Goal: Task Accomplishment & Management: Manage account settings

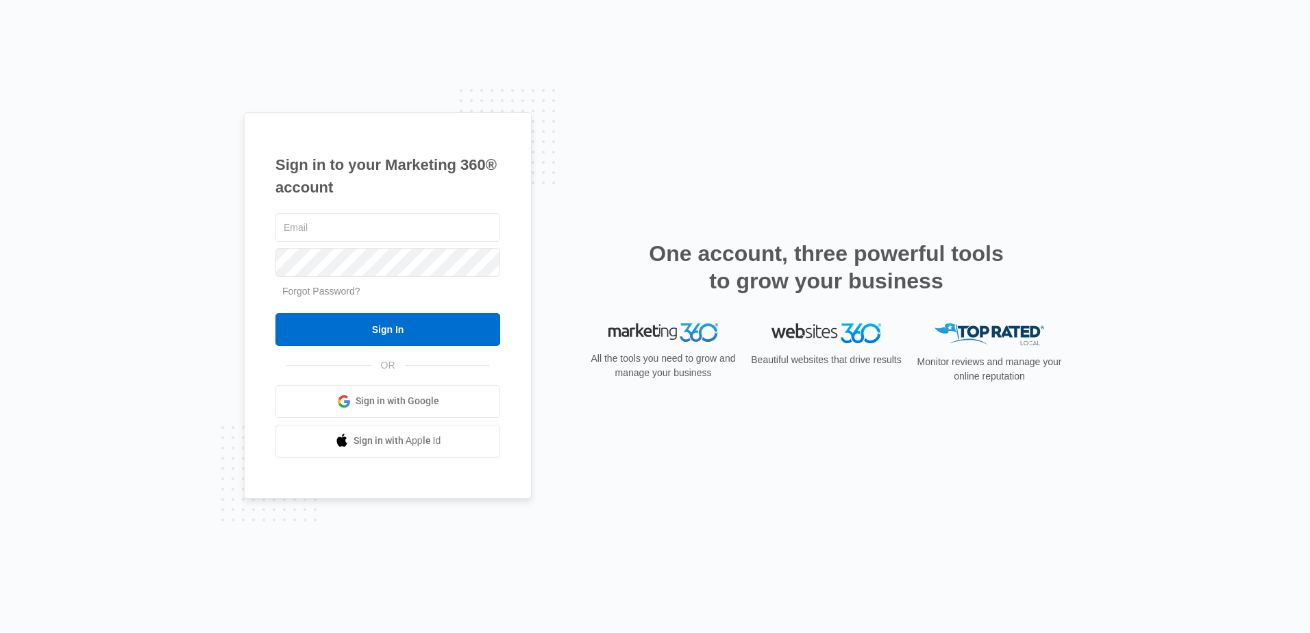
click at [375, 230] on input "text" at bounding box center [388, 227] width 225 height 29
click at [414, 232] on input "text" at bounding box center [388, 227] width 225 height 29
click at [409, 229] on input "text" at bounding box center [388, 227] width 225 height 29
type input "[EMAIL_ADDRESS][DOMAIN_NAME]"
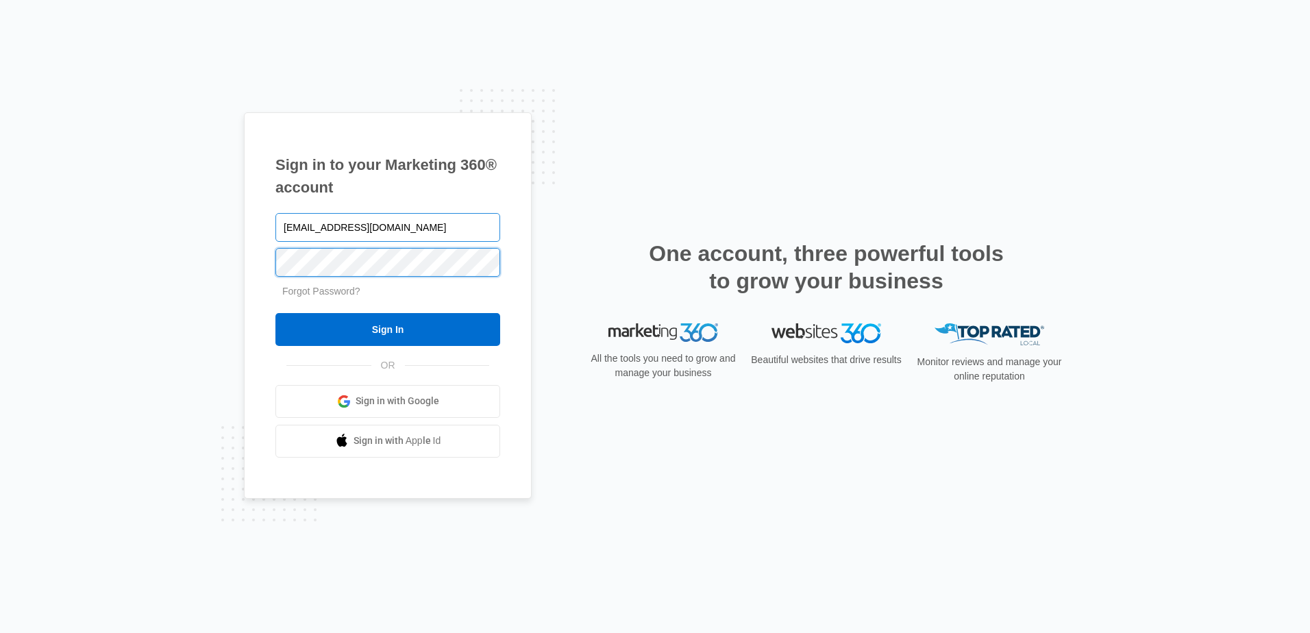
click at [276, 313] on input "Sign In" at bounding box center [388, 329] width 225 height 33
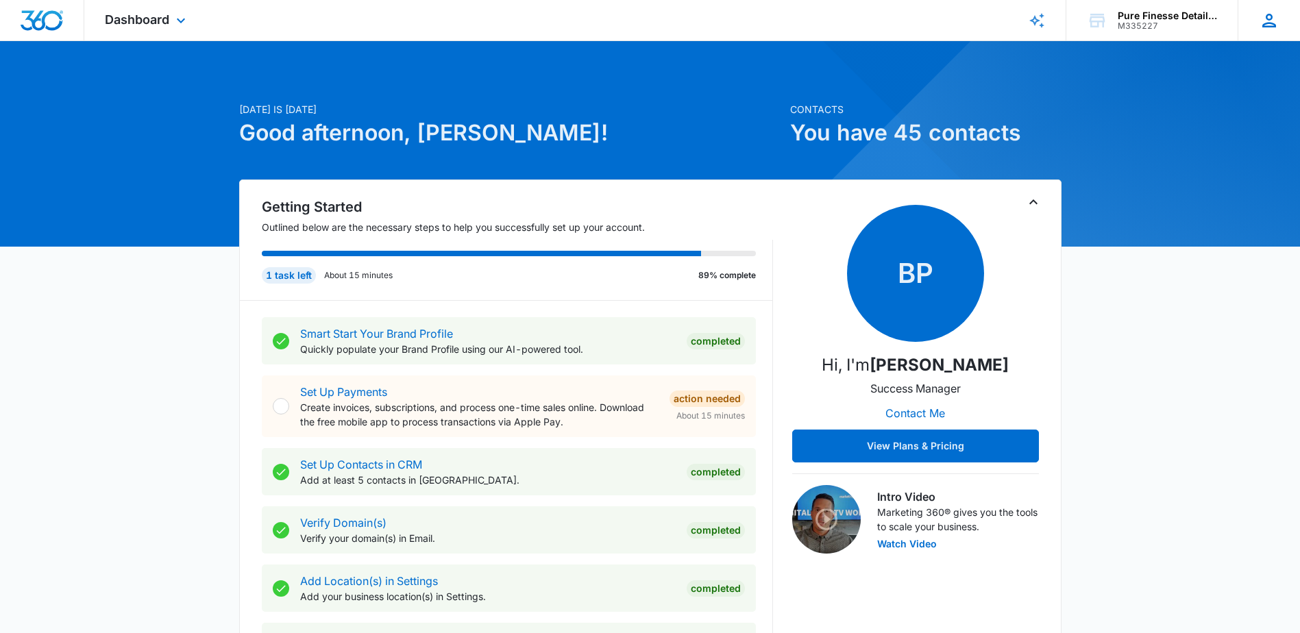
click at [1277, 16] on icon at bounding box center [1269, 20] width 21 height 21
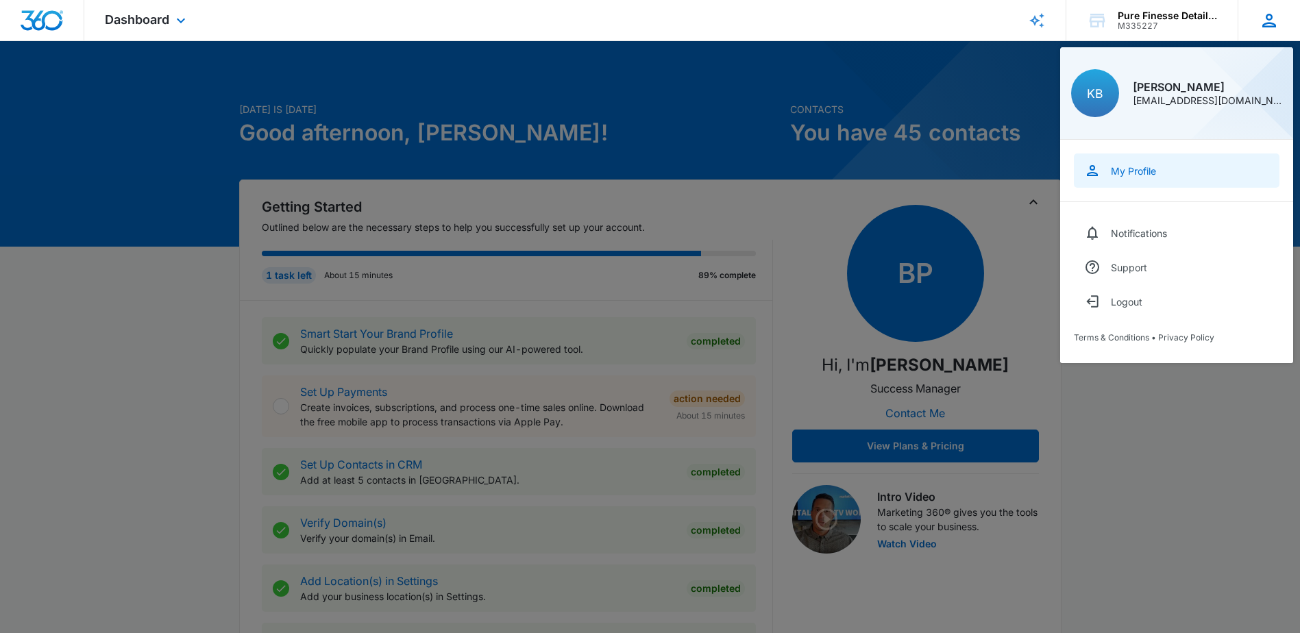
click at [1160, 172] on link "My Profile" at bounding box center [1177, 171] width 206 height 34
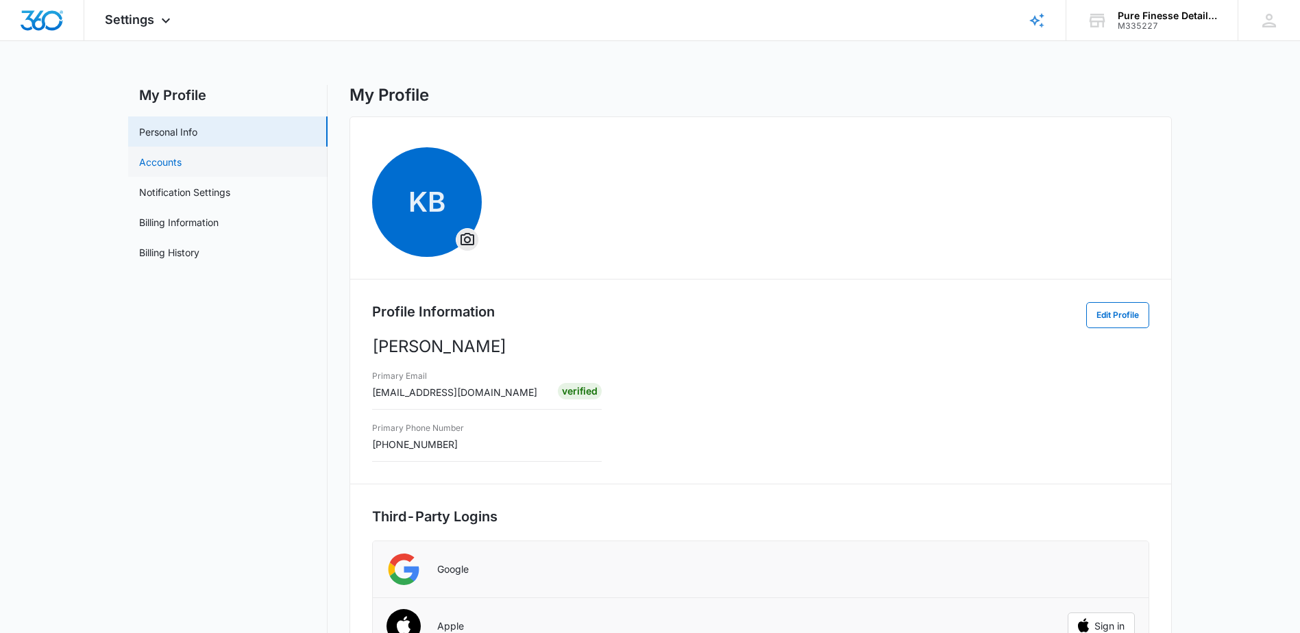
click at [182, 155] on link "Accounts" at bounding box center [160, 162] width 42 height 14
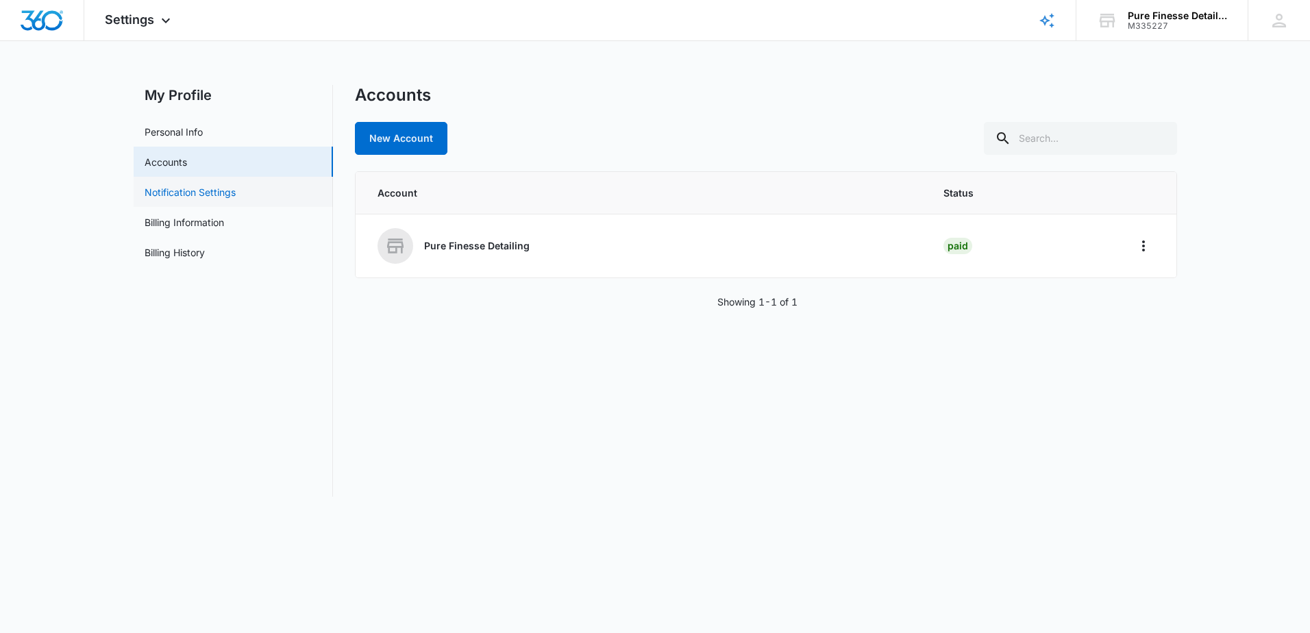
click at [219, 198] on link "Notification Settings" at bounding box center [190, 192] width 91 height 14
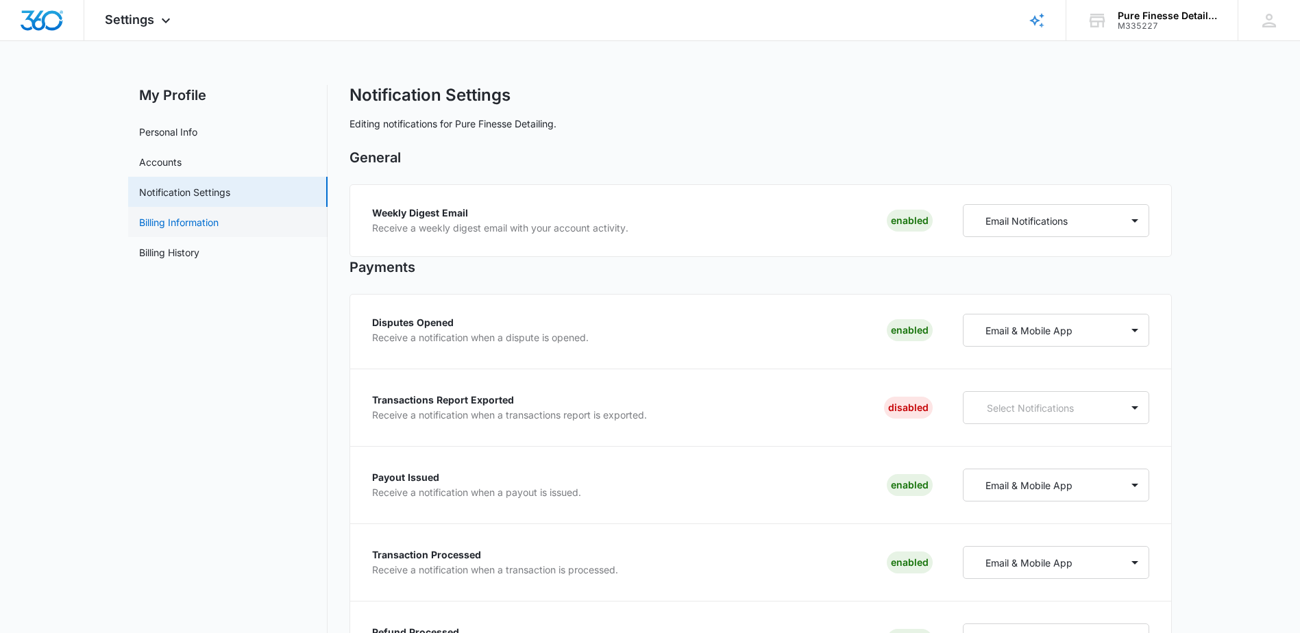
click at [219, 215] on link "Billing Information" at bounding box center [178, 222] width 79 height 14
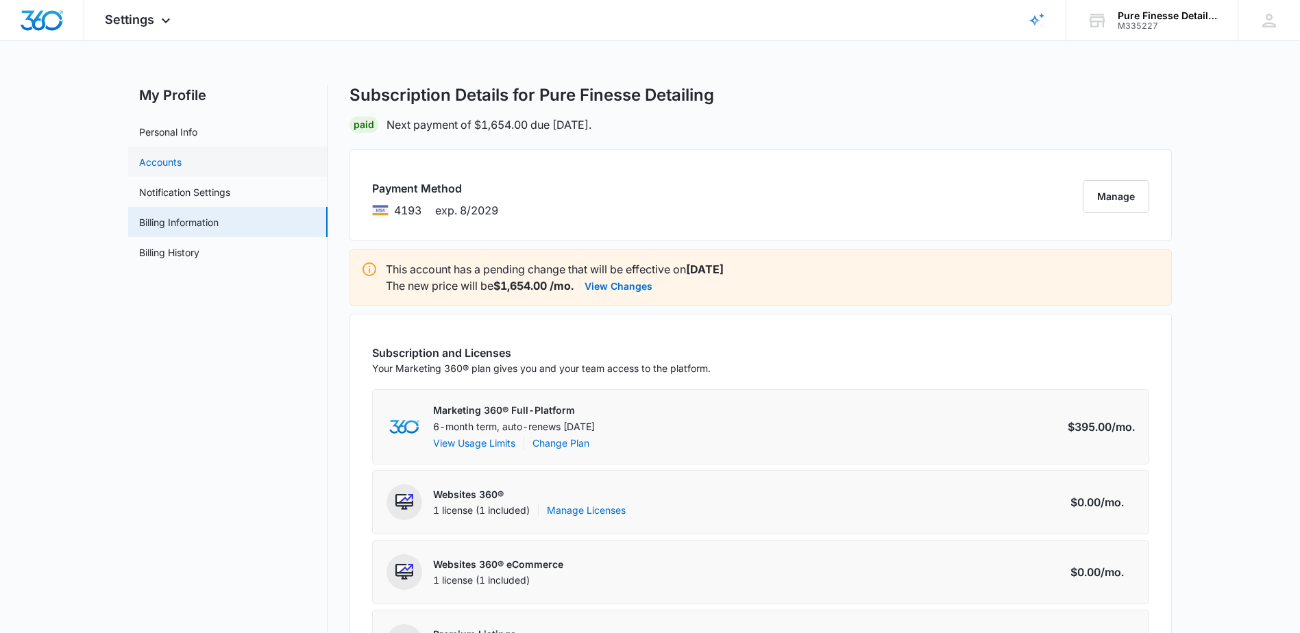
click at [182, 160] on link "Accounts" at bounding box center [160, 162] width 42 height 14
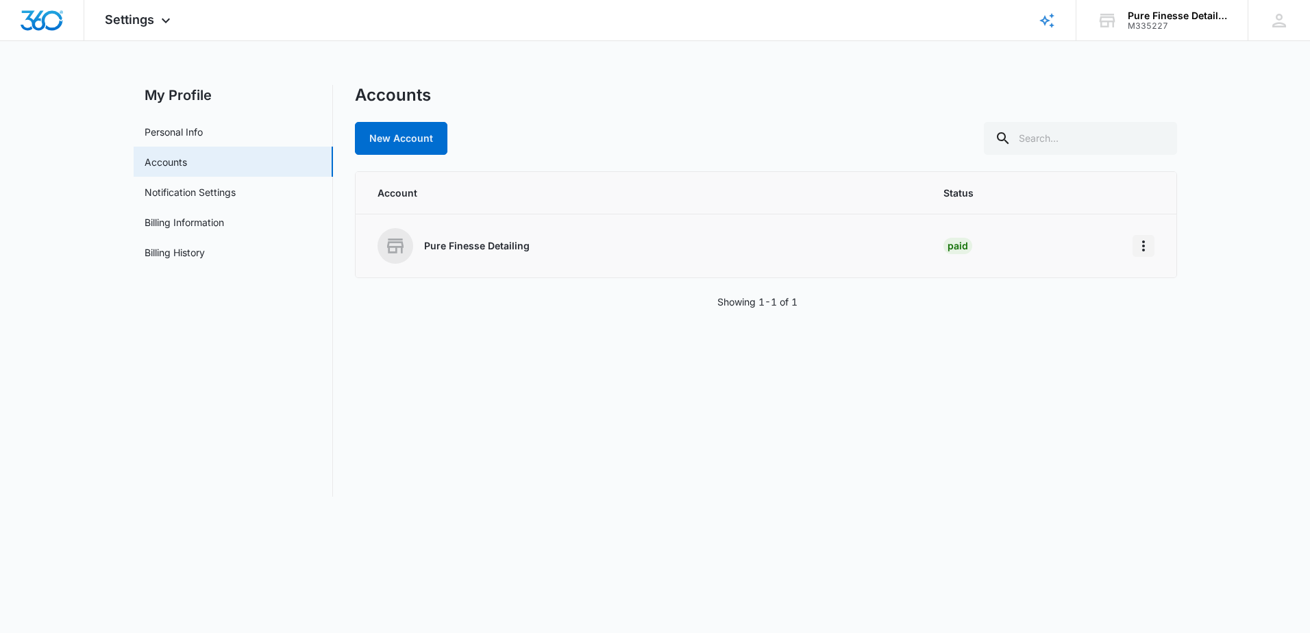
click at [1149, 247] on icon "Home" at bounding box center [1144, 246] width 16 height 16
click at [452, 257] on div "Pure Finesse Detailing" at bounding box center [644, 246] width 533 height 36
click at [449, 241] on p "Pure Finesse Detailing" at bounding box center [477, 246] width 106 height 14
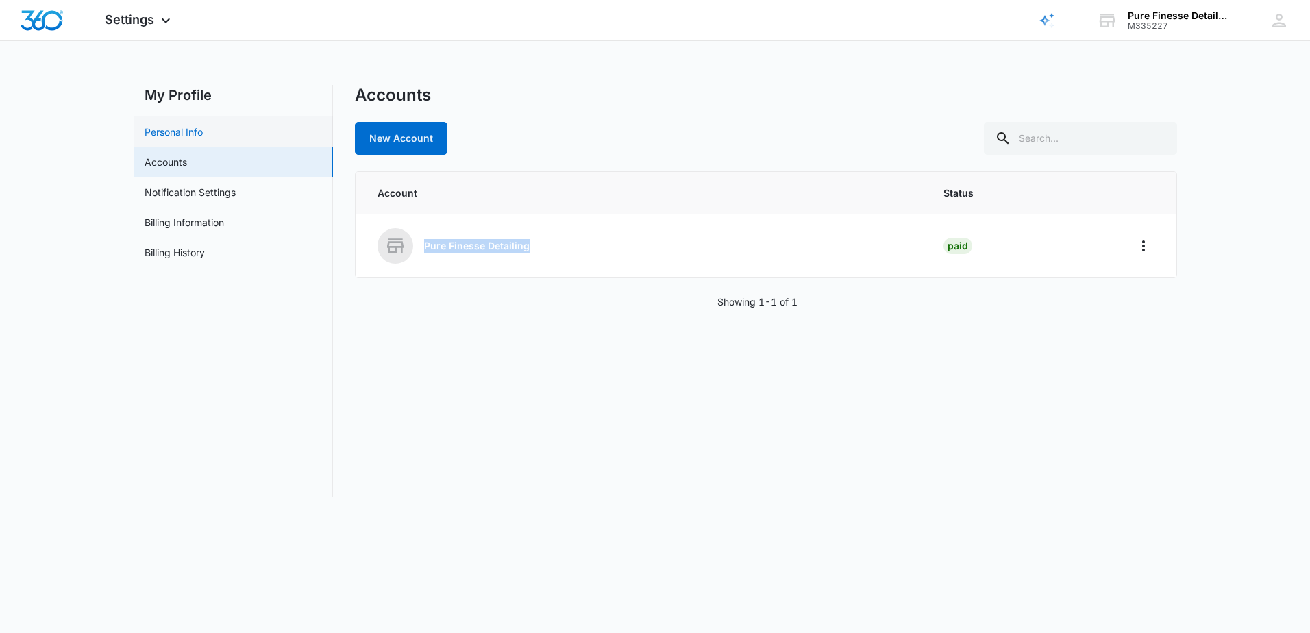
click at [188, 130] on link "Personal Info" at bounding box center [174, 132] width 58 height 14
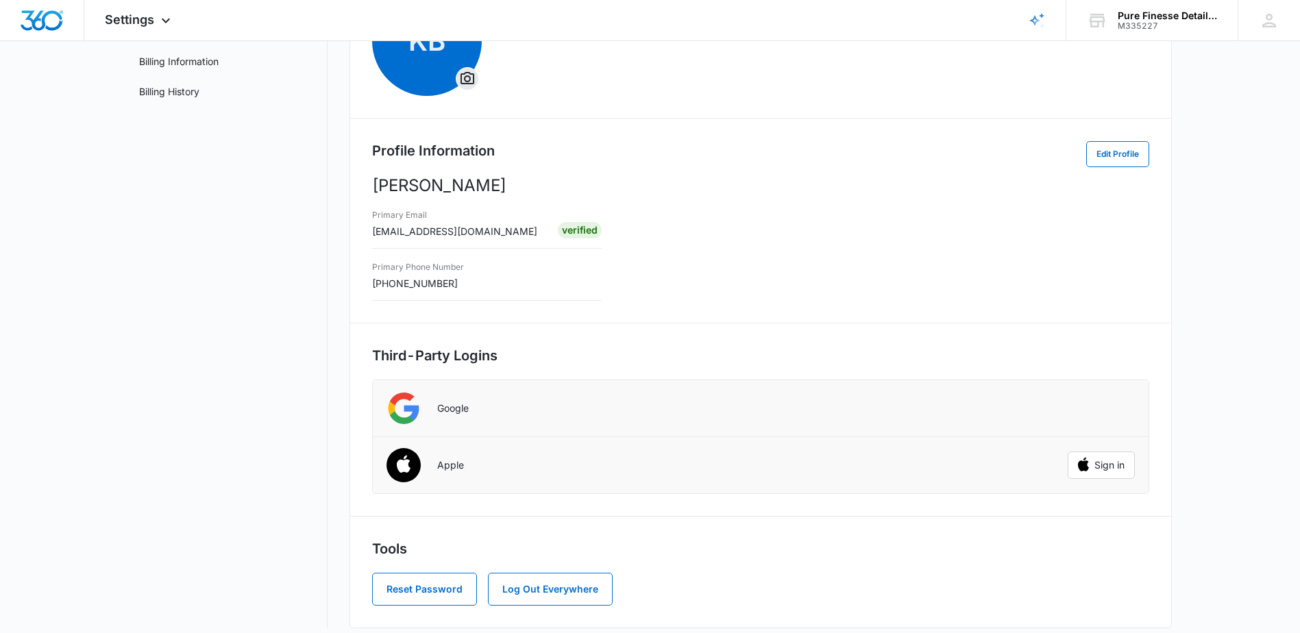
scroll to position [173, 0]
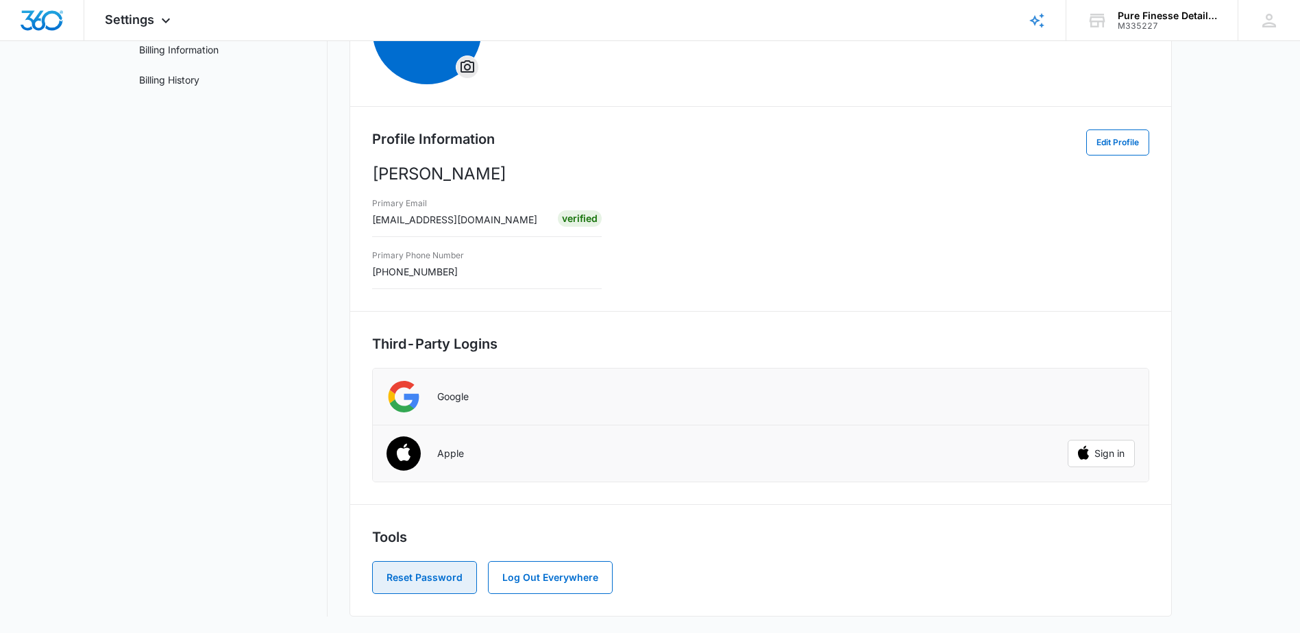
click at [433, 585] on button "Reset Password" at bounding box center [424, 577] width 105 height 33
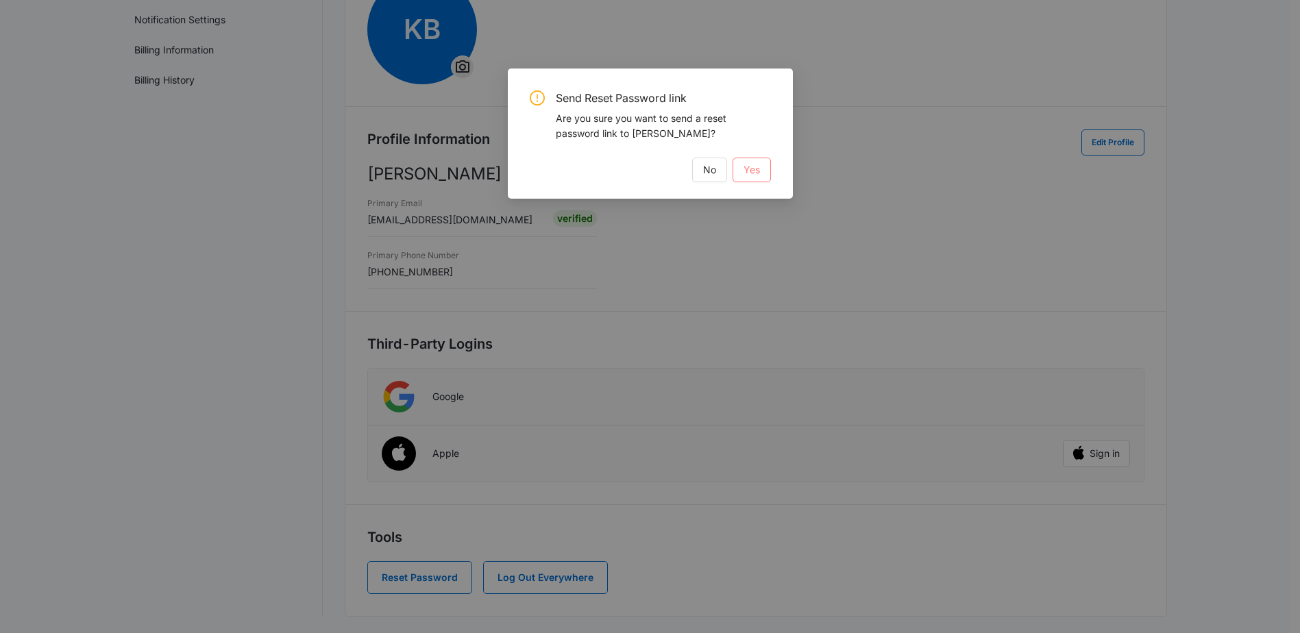
click at [756, 165] on span "Yes" at bounding box center [752, 169] width 16 height 15
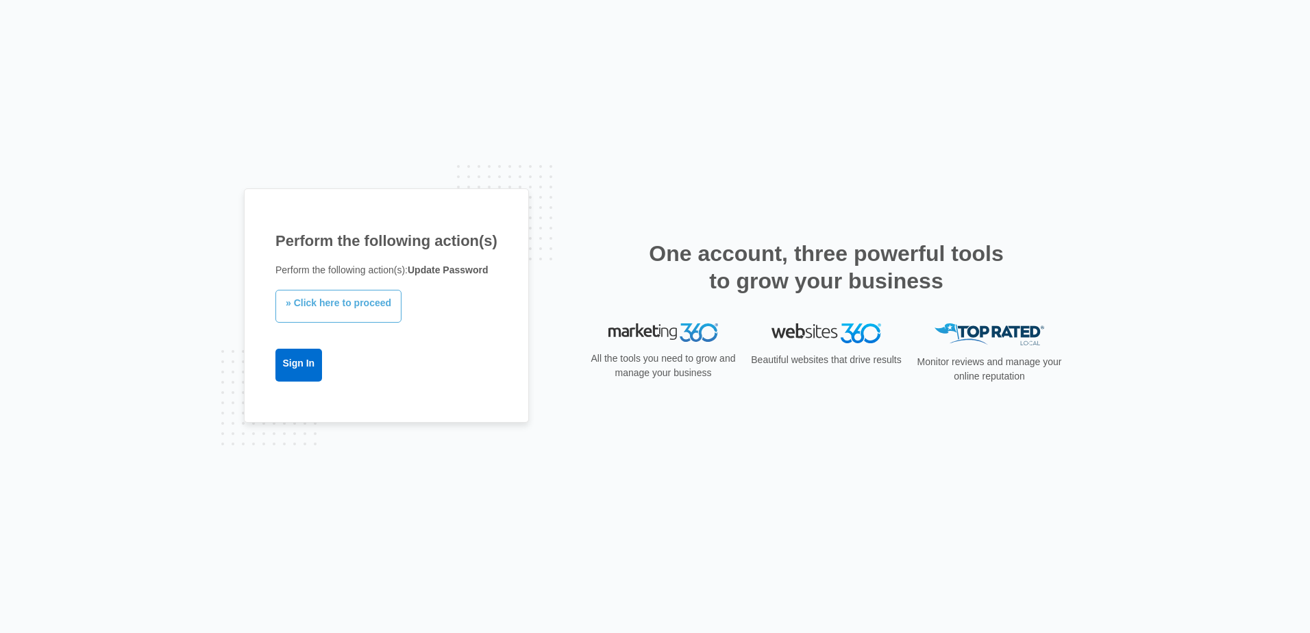
click at [332, 307] on link "» Click here to proceed" at bounding box center [339, 306] width 126 height 33
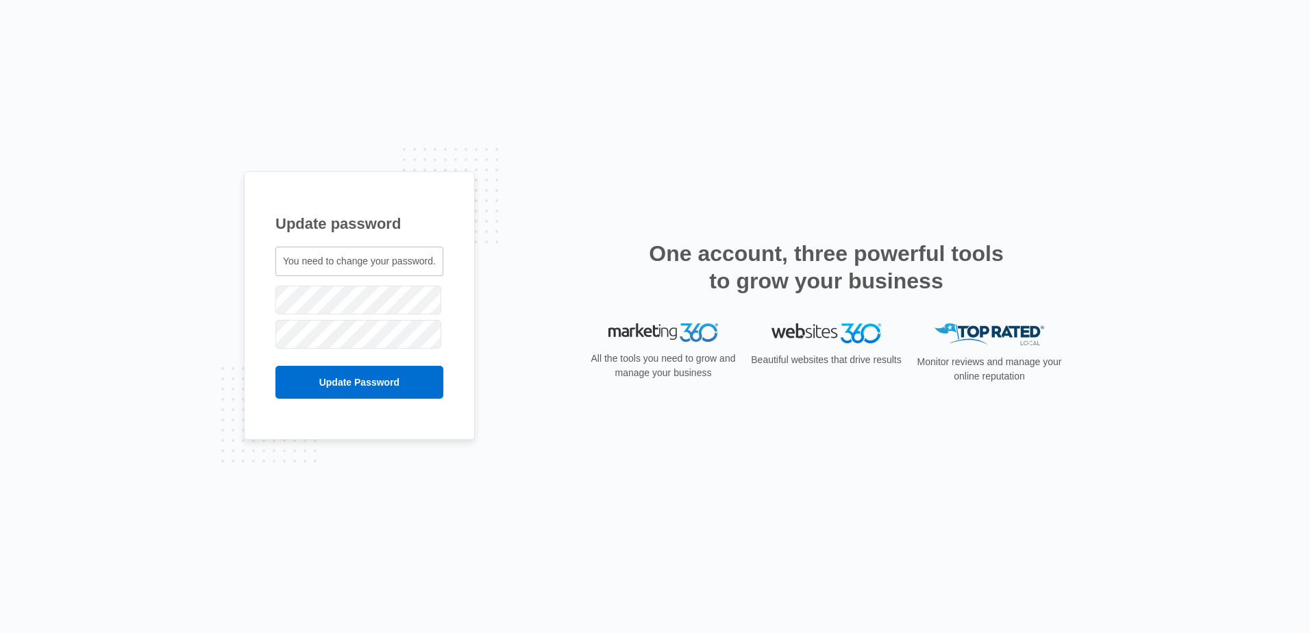
click at [336, 256] on span "You need to change your password." at bounding box center [359, 261] width 153 height 11
click at [381, 380] on input "Update Password" at bounding box center [360, 382] width 168 height 33
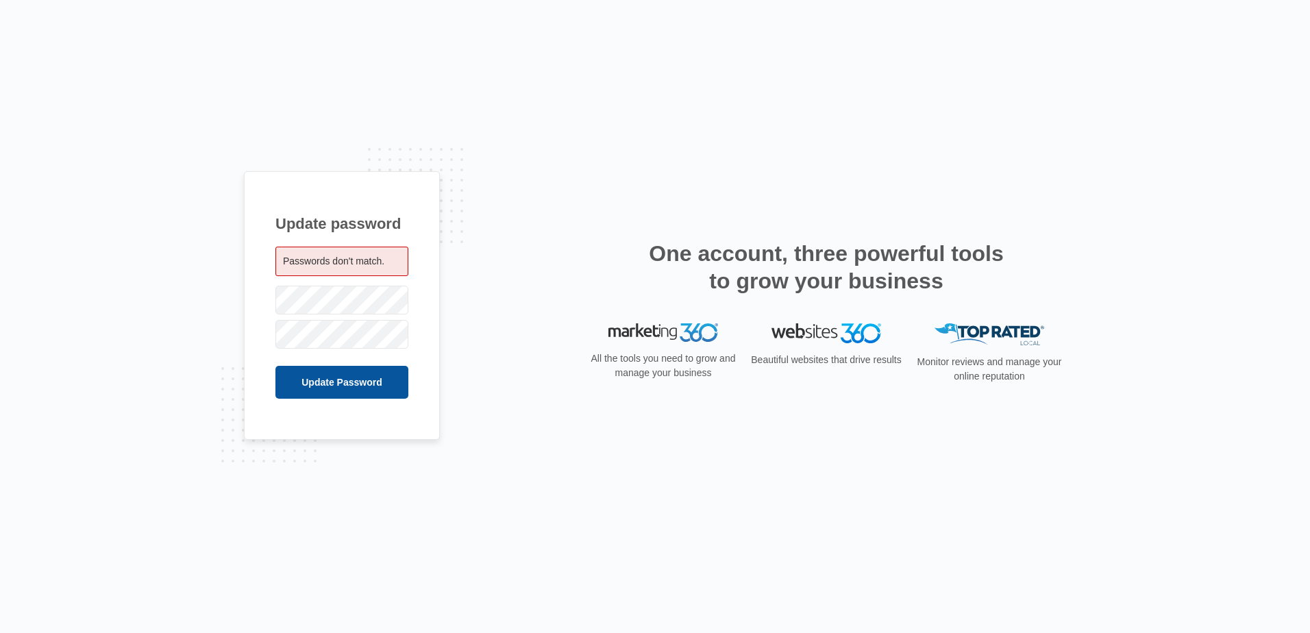
click at [331, 378] on input "Update Password" at bounding box center [342, 382] width 133 height 33
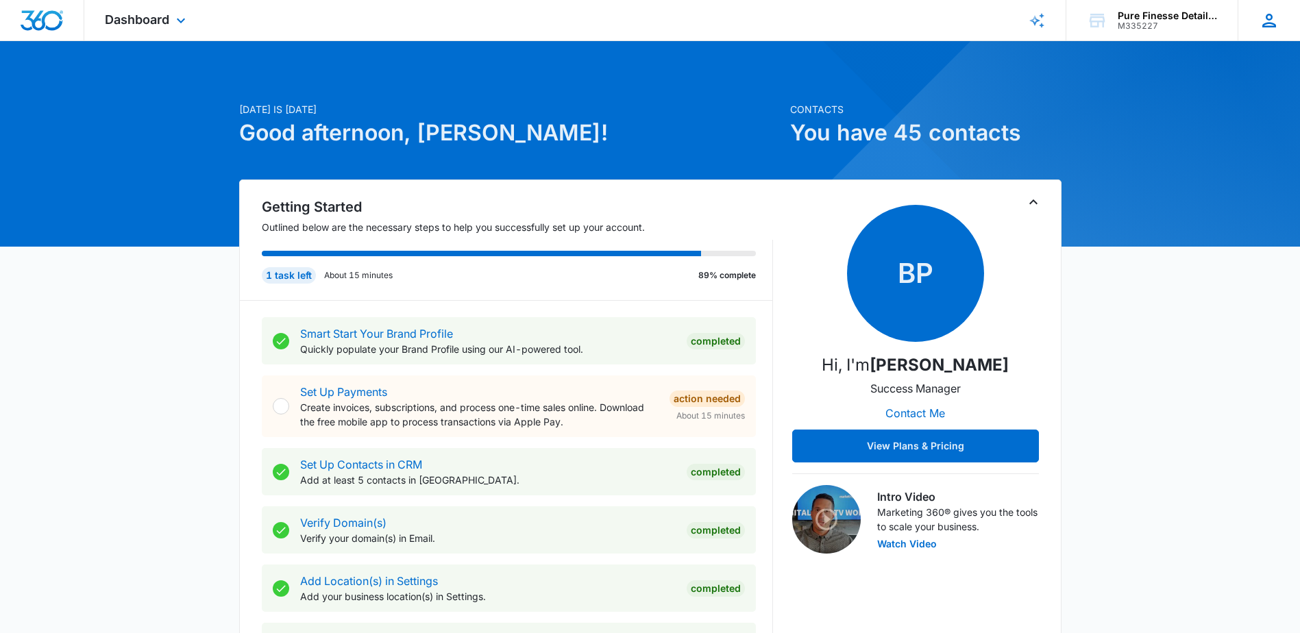
click at [1273, 23] on icon at bounding box center [1269, 21] width 14 height 14
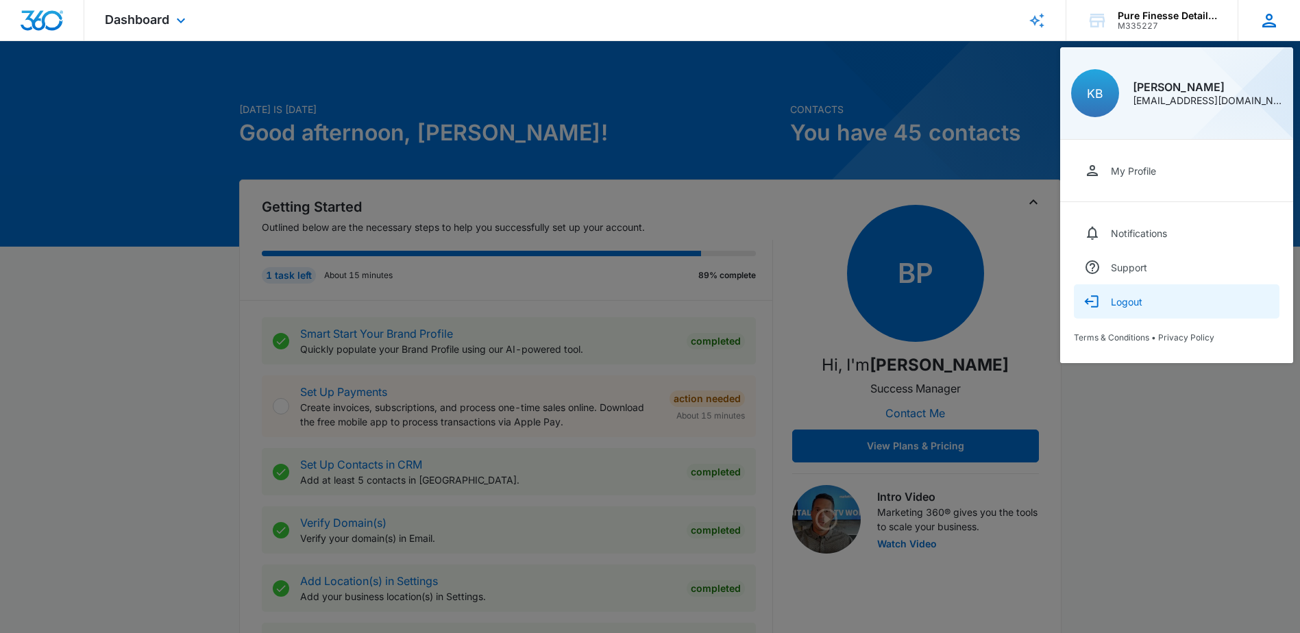
click at [1129, 304] on div "Logout" at bounding box center [1127, 302] width 32 height 12
